Goal: Find specific page/section: Find specific page/section

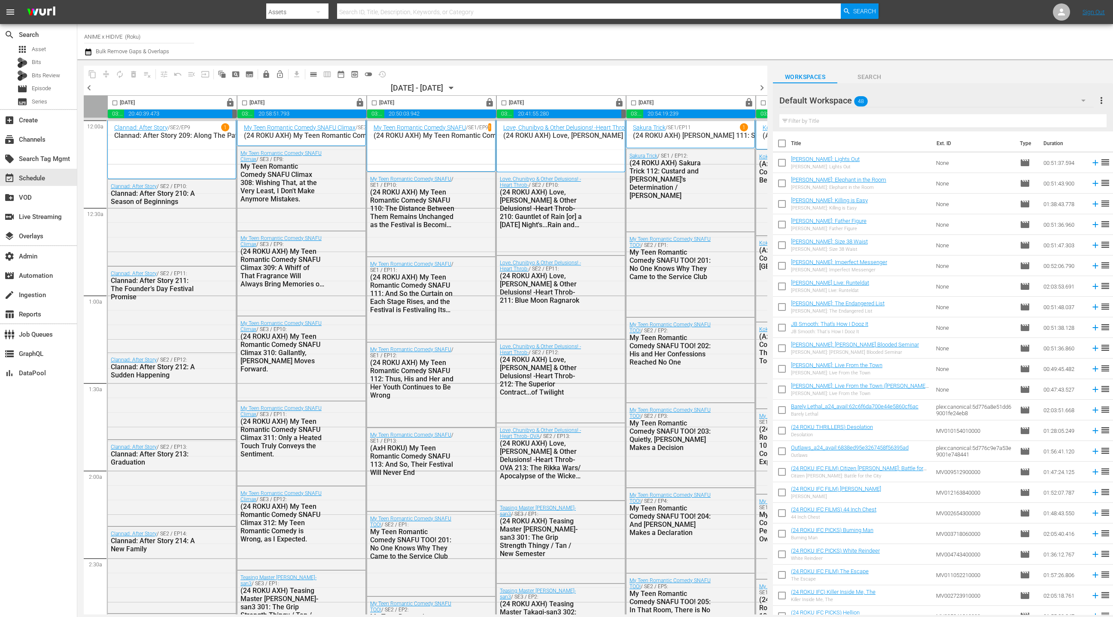
scroll to position [3, 249]
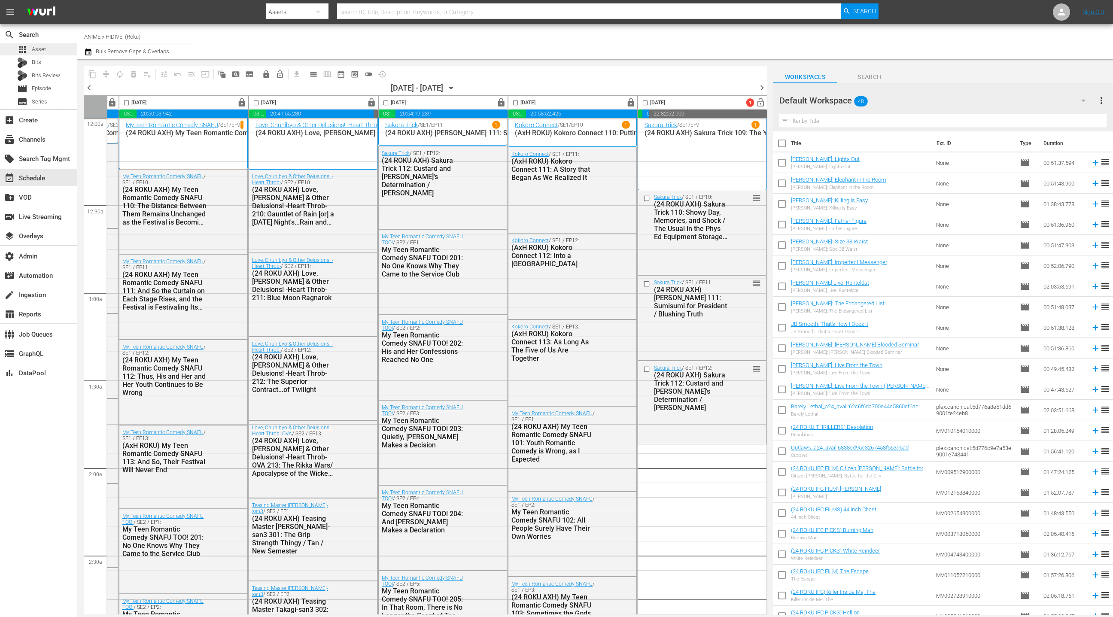
click at [46, 50] on div "apps Asset" at bounding box center [38, 49] width 77 height 12
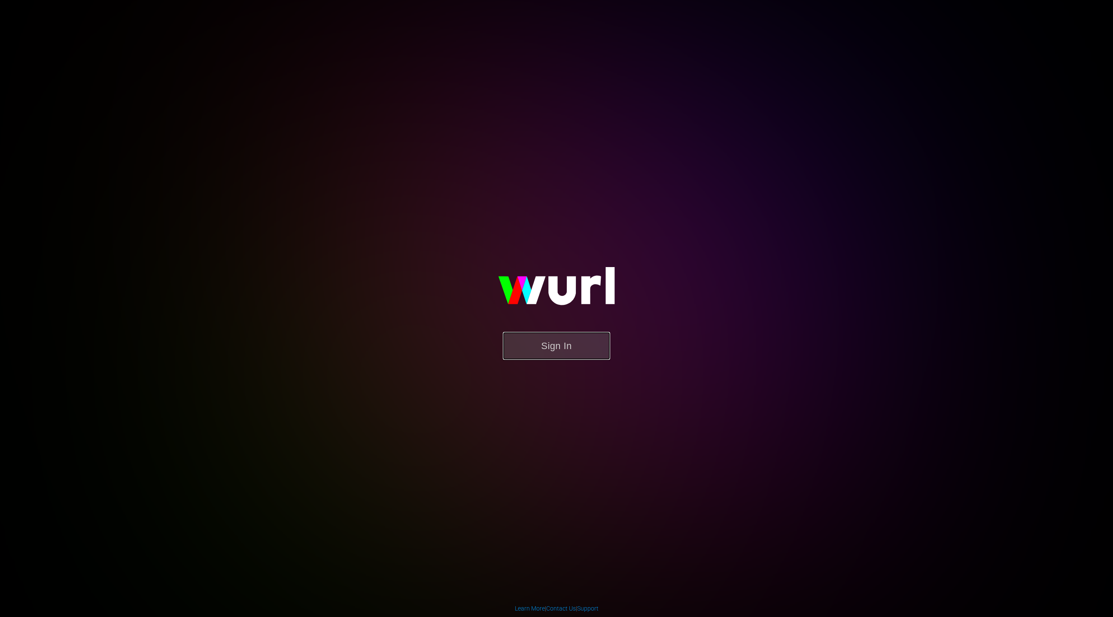
click at [548, 349] on button "Sign In" at bounding box center [556, 346] width 107 height 28
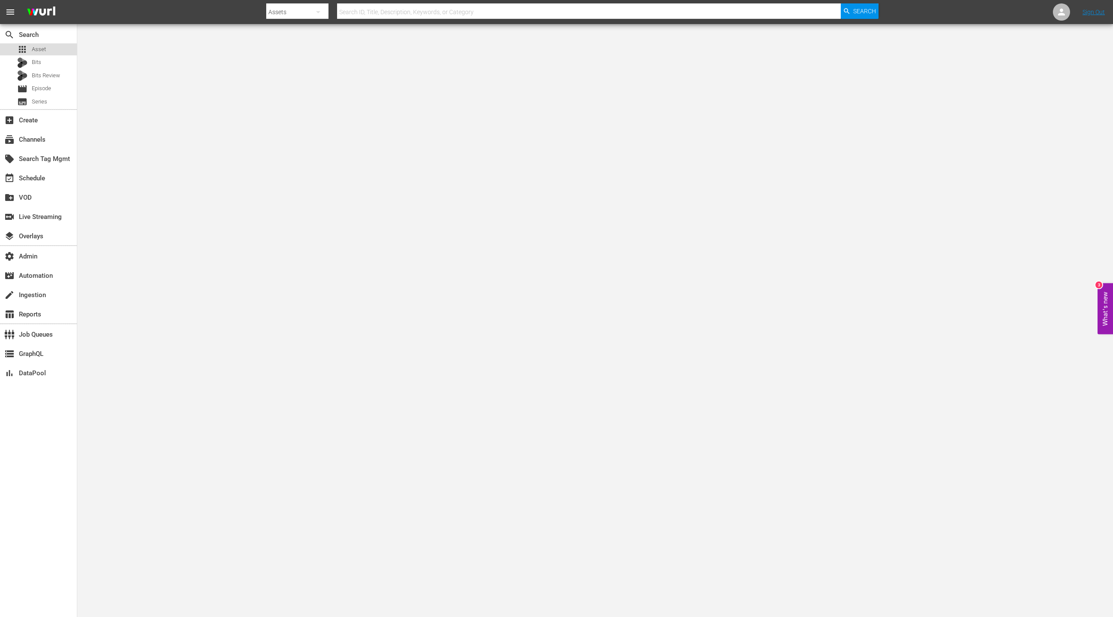
click at [55, 50] on div "apps Asset" at bounding box center [38, 49] width 77 height 12
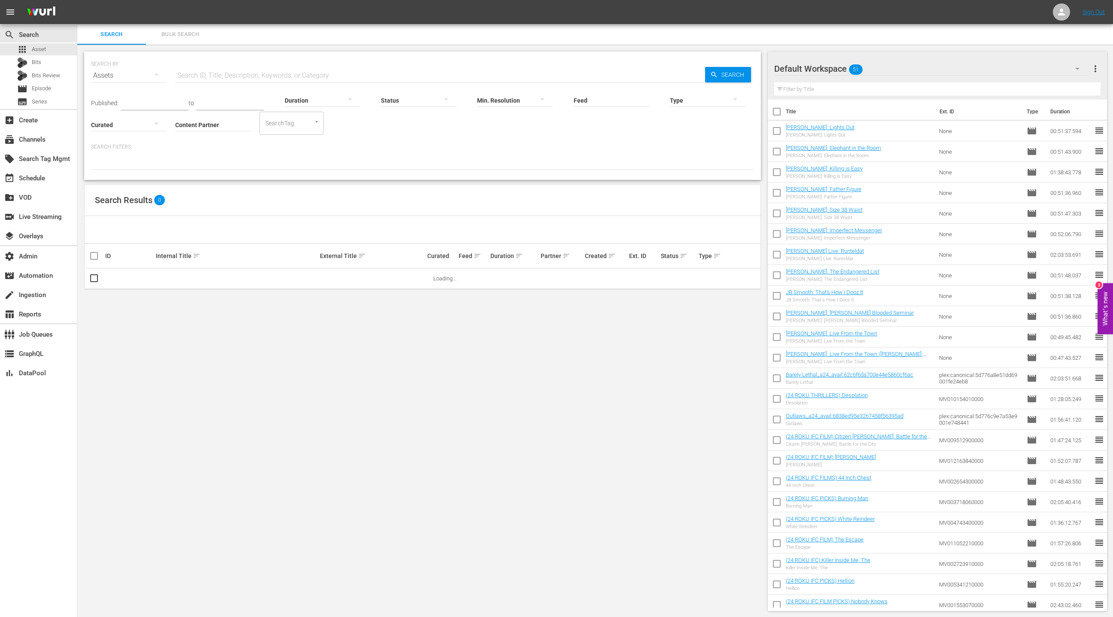
click at [218, 123] on input "Content Partner" at bounding box center [213, 125] width 76 height 31
click at [224, 157] on div "Jukin Media (26)" at bounding box center [245, 148] width 126 height 21
type input "Jukin Media (26)"
click at [687, 102] on div at bounding box center [708, 100] width 76 height 24
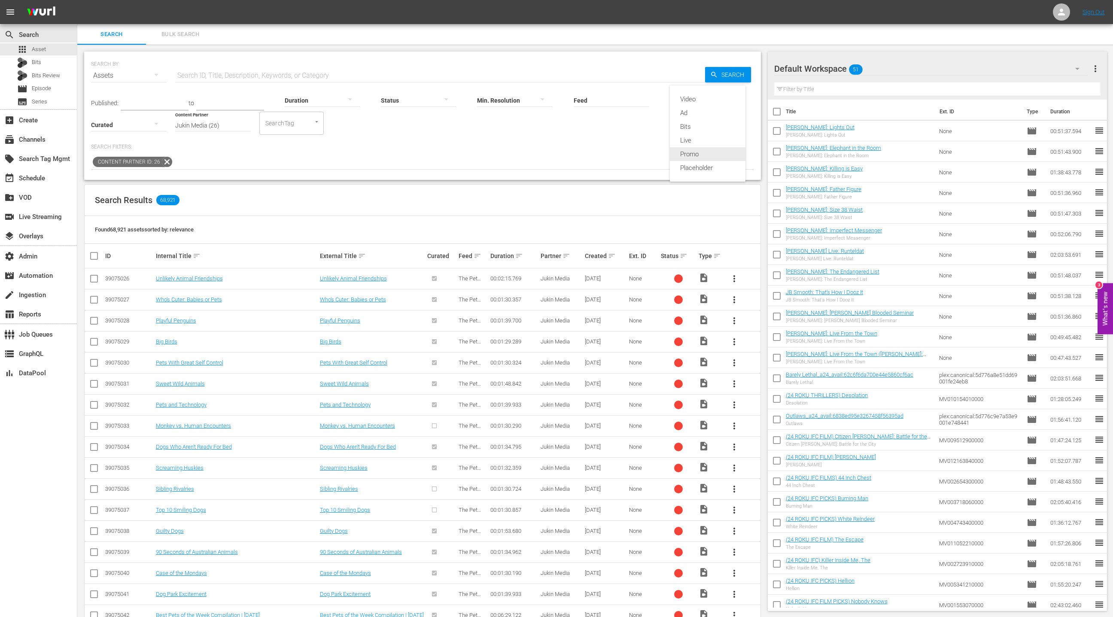
click at [705, 160] on div "Promo" at bounding box center [708, 154] width 76 height 14
